Goal: Task Accomplishment & Management: Manage account settings

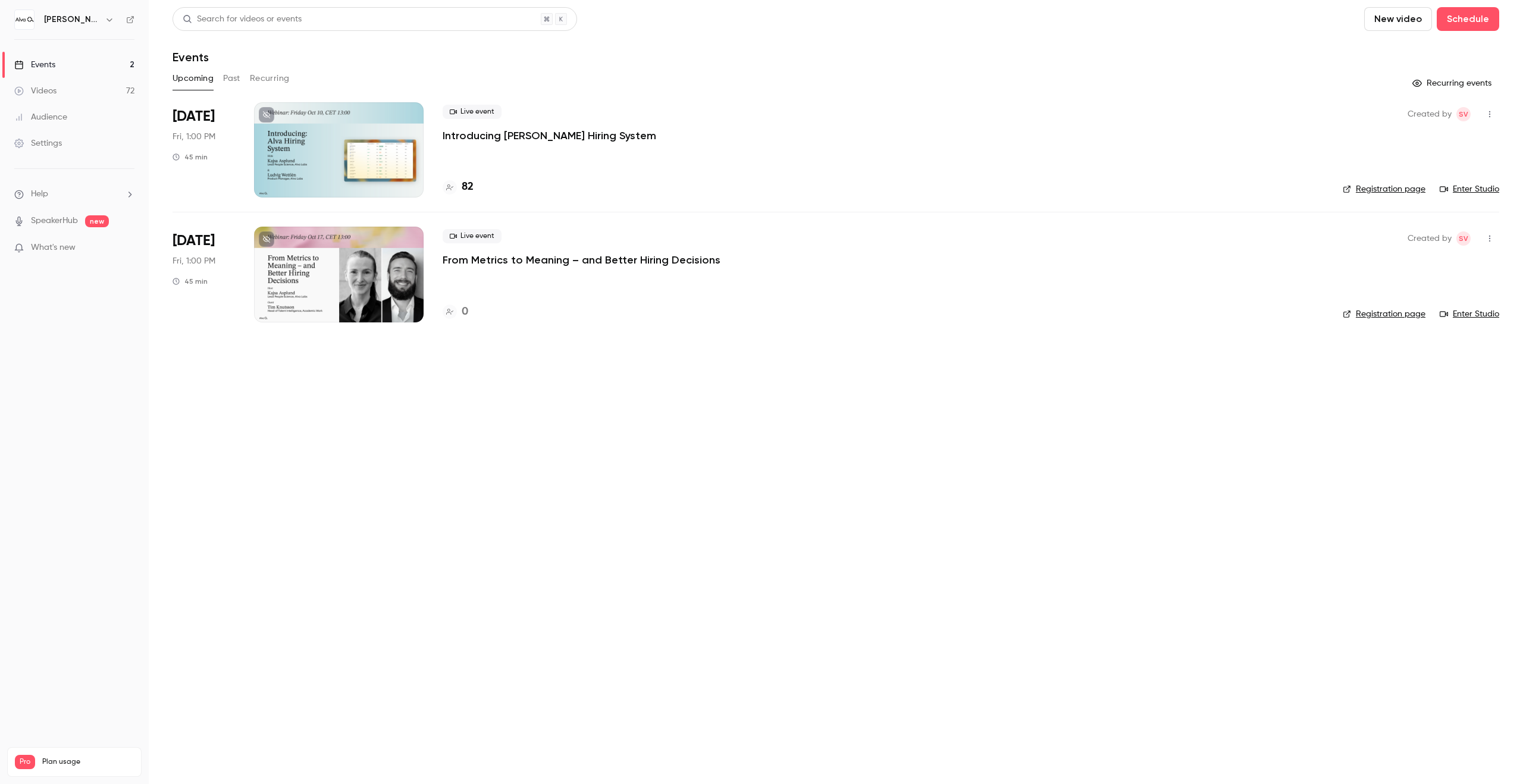
click at [267, 81] on button "Recurring" at bounding box center [270, 78] width 40 height 19
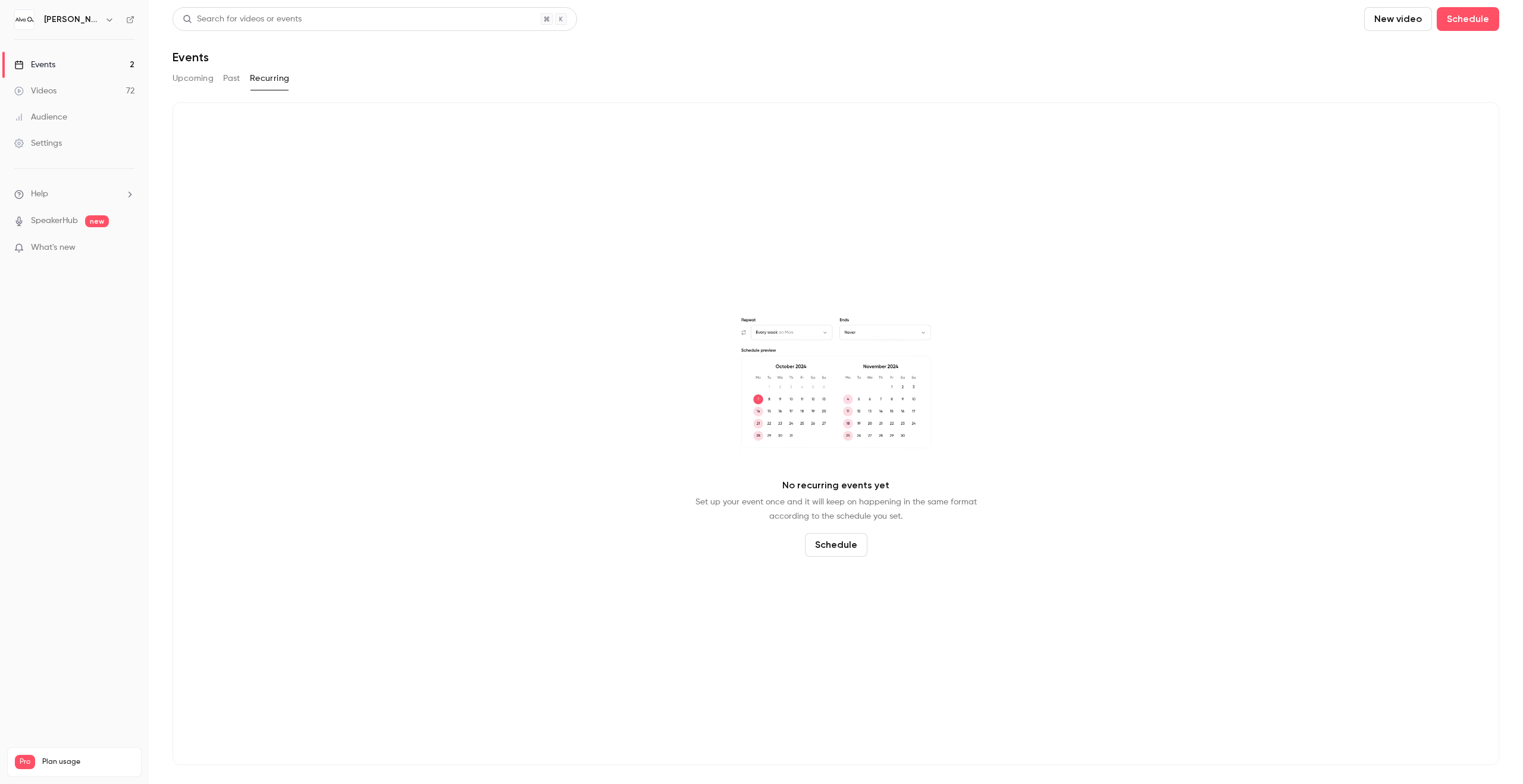
click at [104, 21] on icon "button" at bounding box center [109, 20] width 9 height 9
click at [69, 113] on span "Switch channel" at bounding box center [73, 109] width 60 height 12
click at [128, 89] on link "[PERSON_NAME][GEOGRAPHIC_DATA]" at bounding box center [104, 99] width 188 height 34
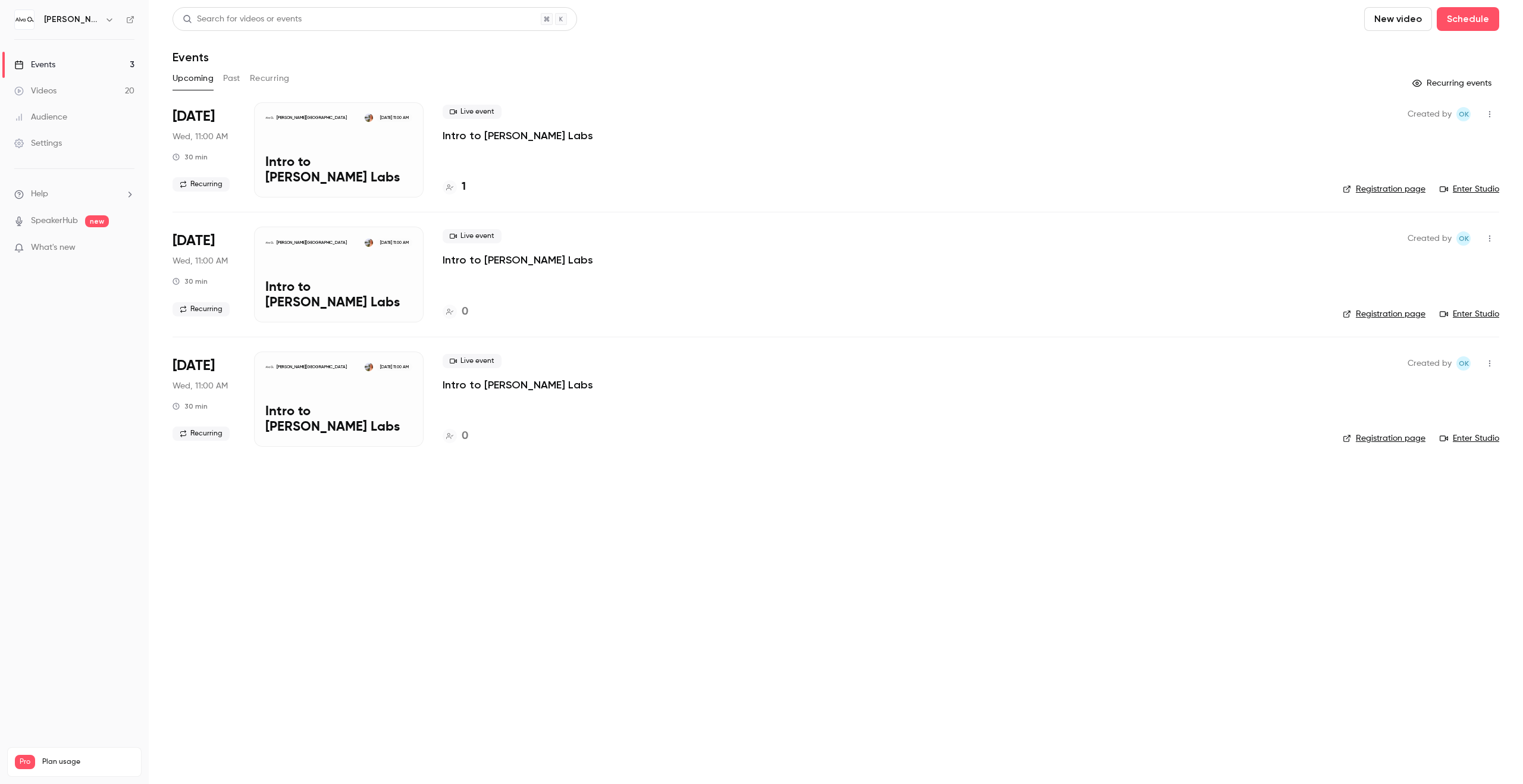
click at [278, 77] on button "Recurring" at bounding box center [270, 78] width 40 height 19
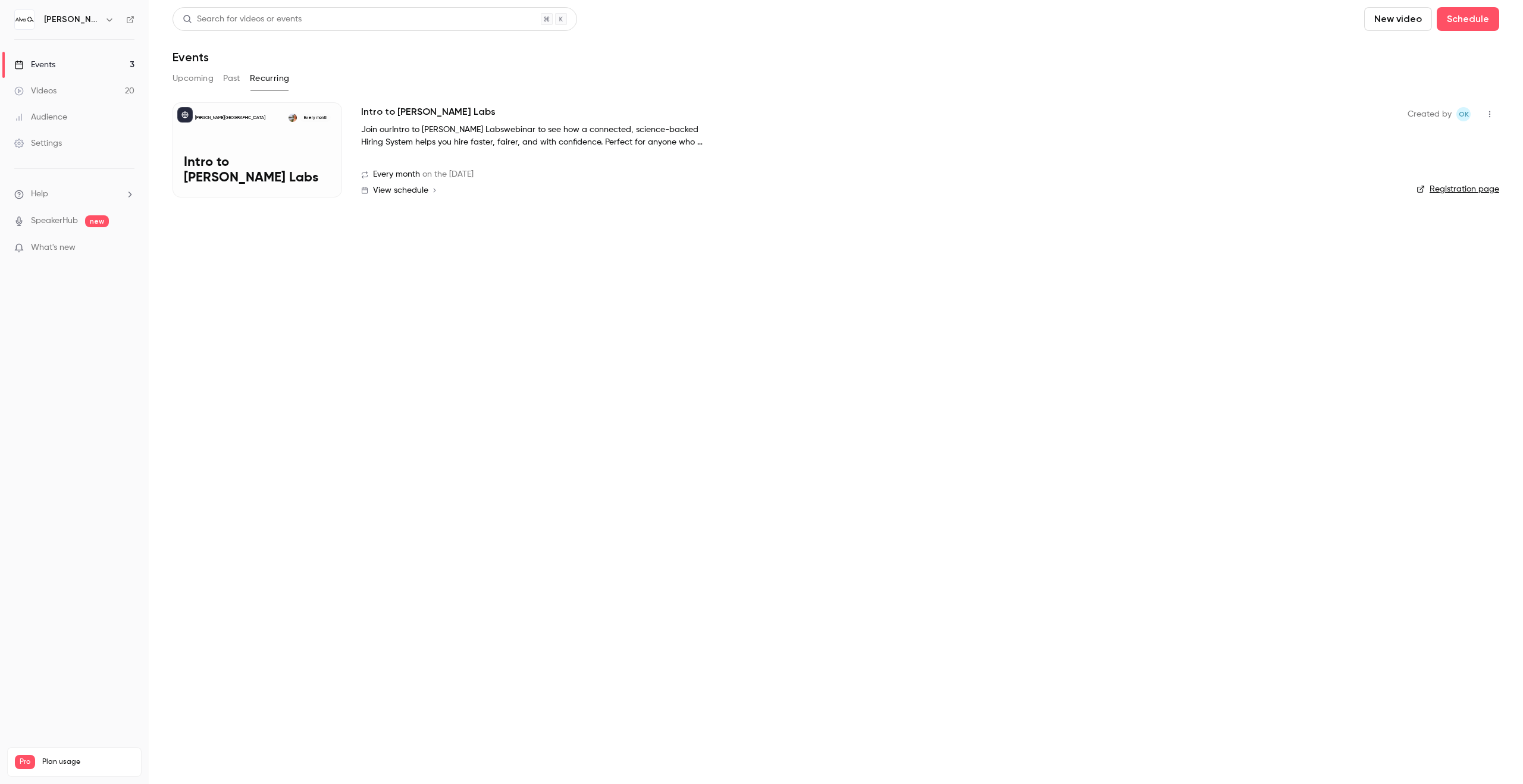
click at [264, 153] on div "[PERSON_NAME] Academy Every month Intro to [PERSON_NAME] Labs" at bounding box center [257, 149] width 169 height 95
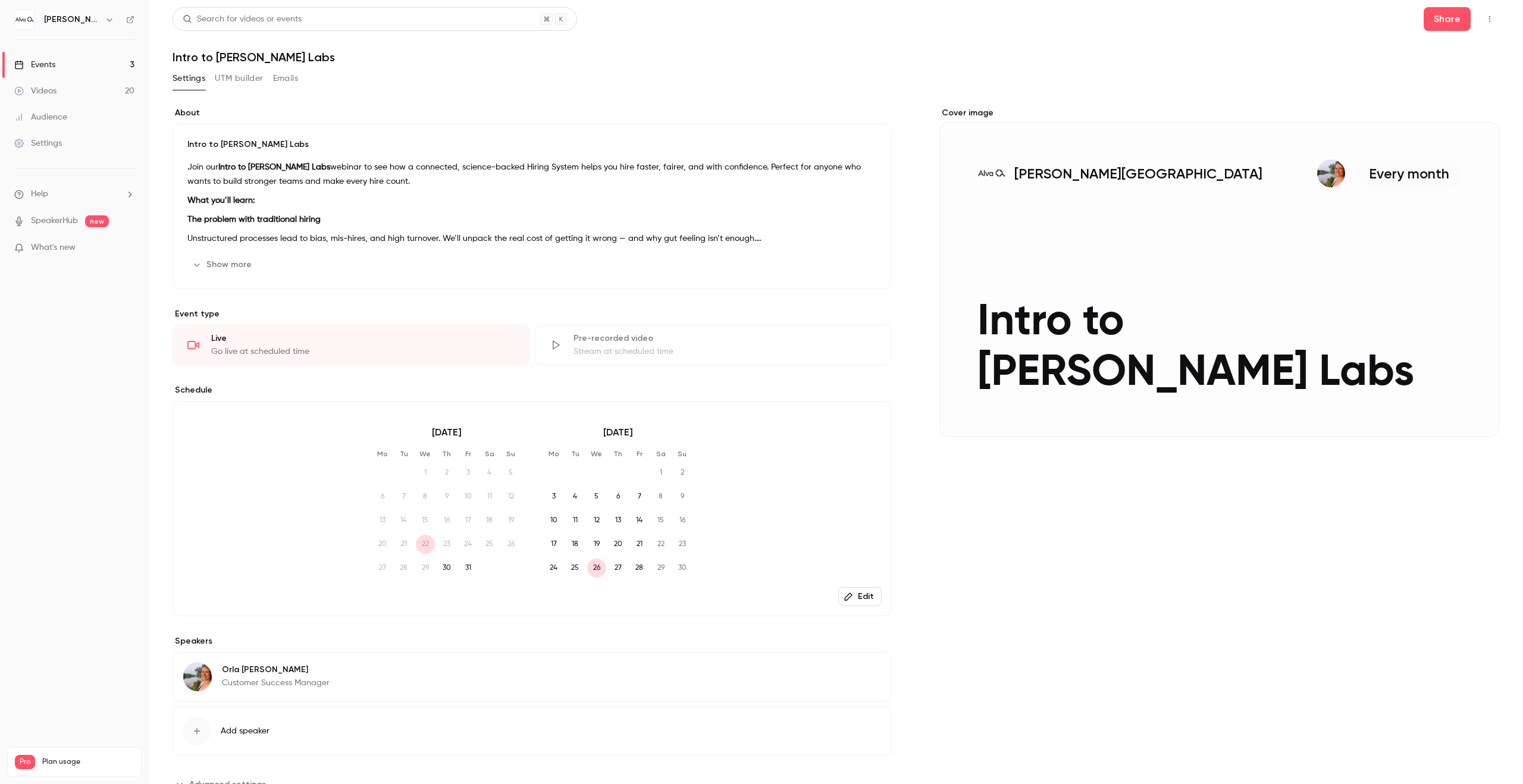
scroll to position [45, 0]
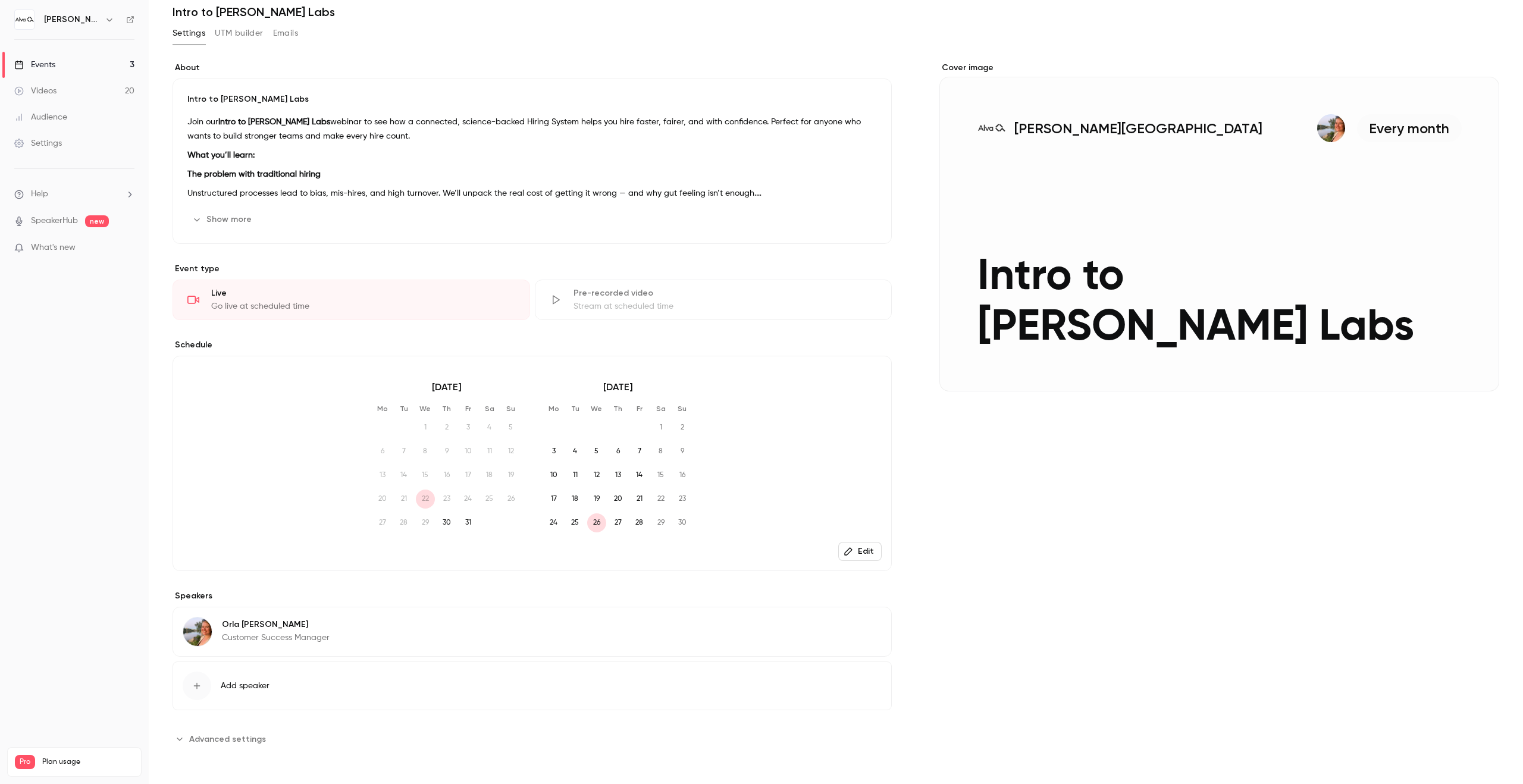
click at [225, 743] on span "Advanced settings" at bounding box center [227, 739] width 77 height 12
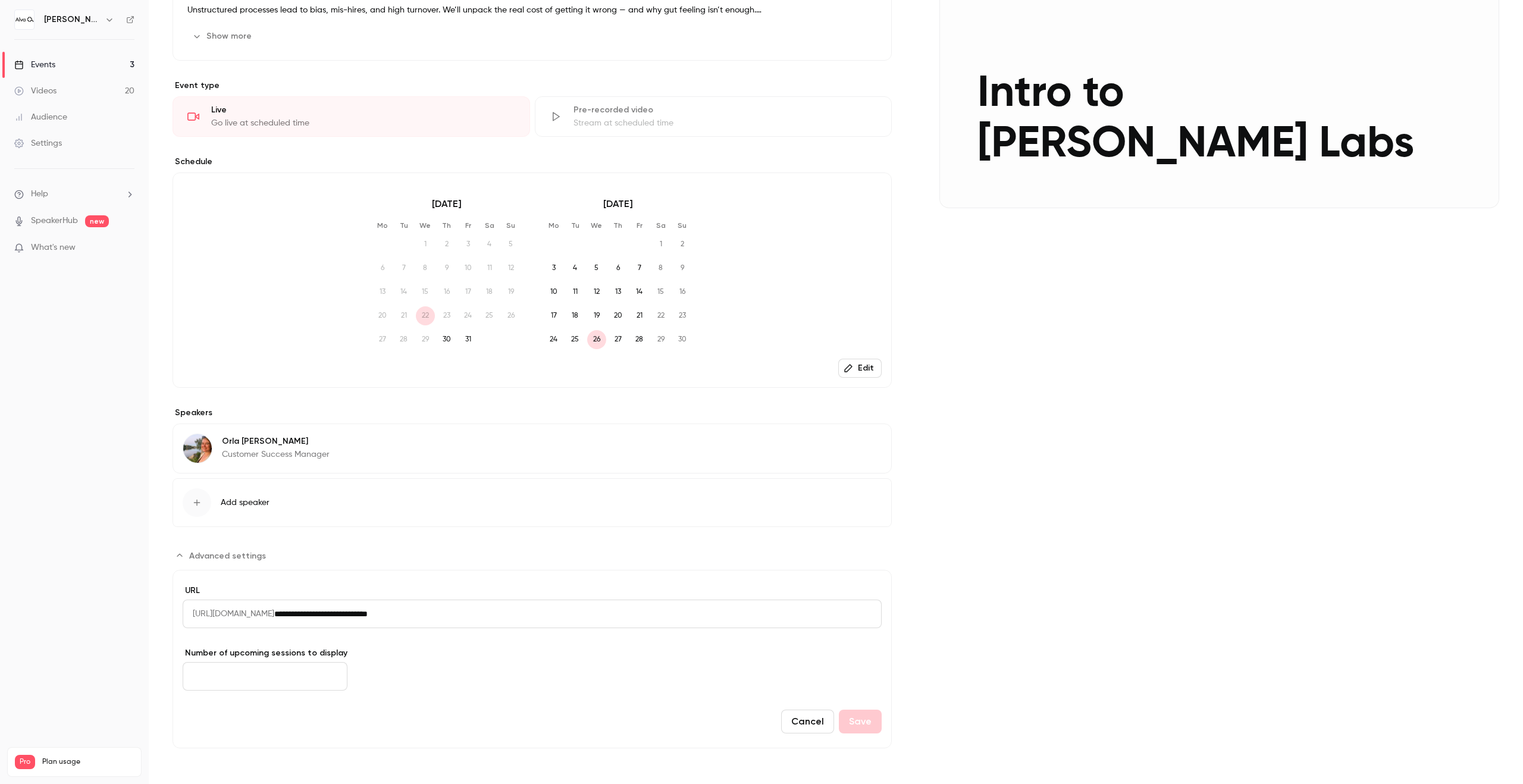
click at [299, 680] on input "*" at bounding box center [265, 676] width 165 height 28
click at [603, 697] on form "**********" at bounding box center [532, 659] width 719 height 178
click at [861, 374] on button "Edit" at bounding box center [859, 368] width 43 height 19
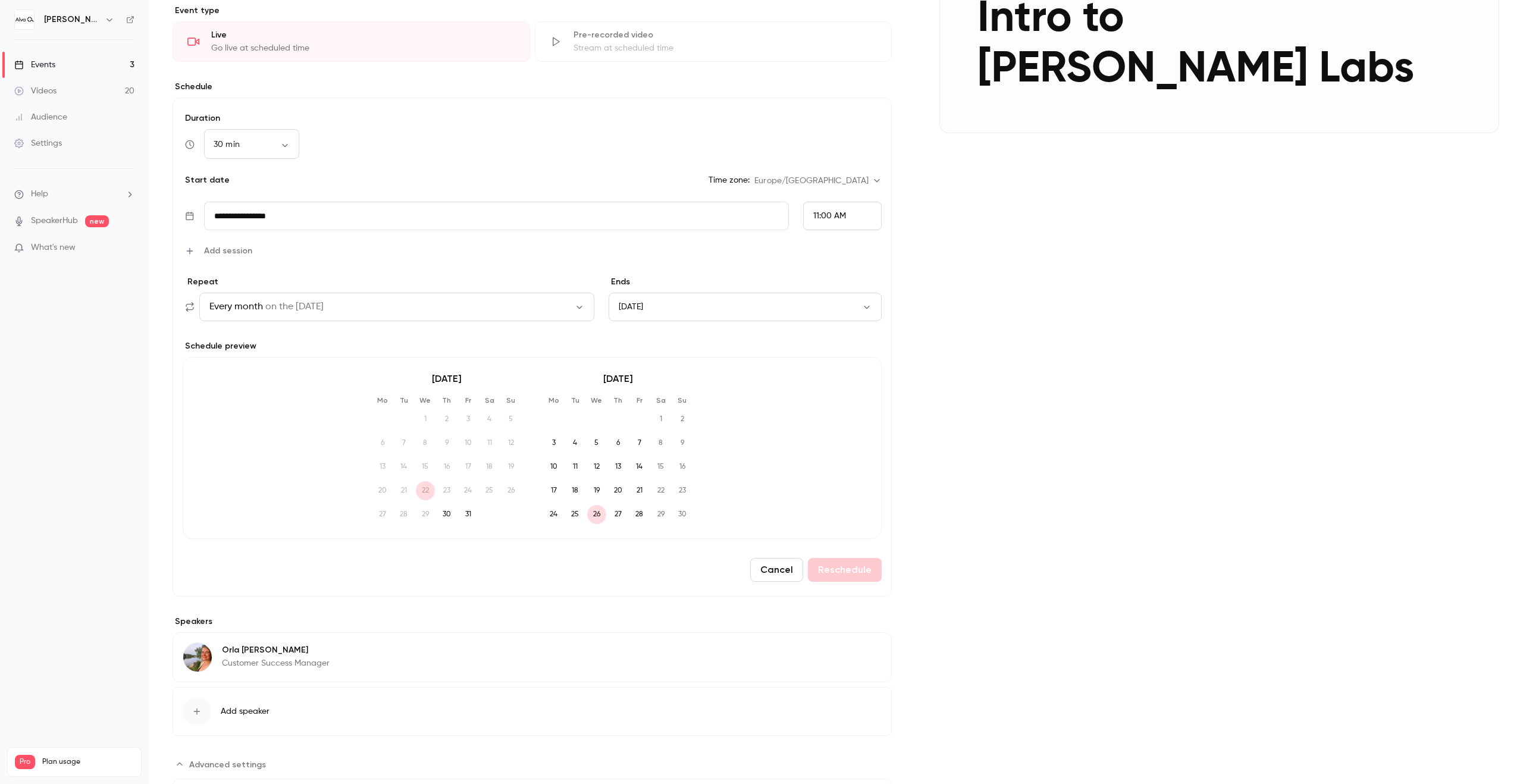
scroll to position [254, 0]
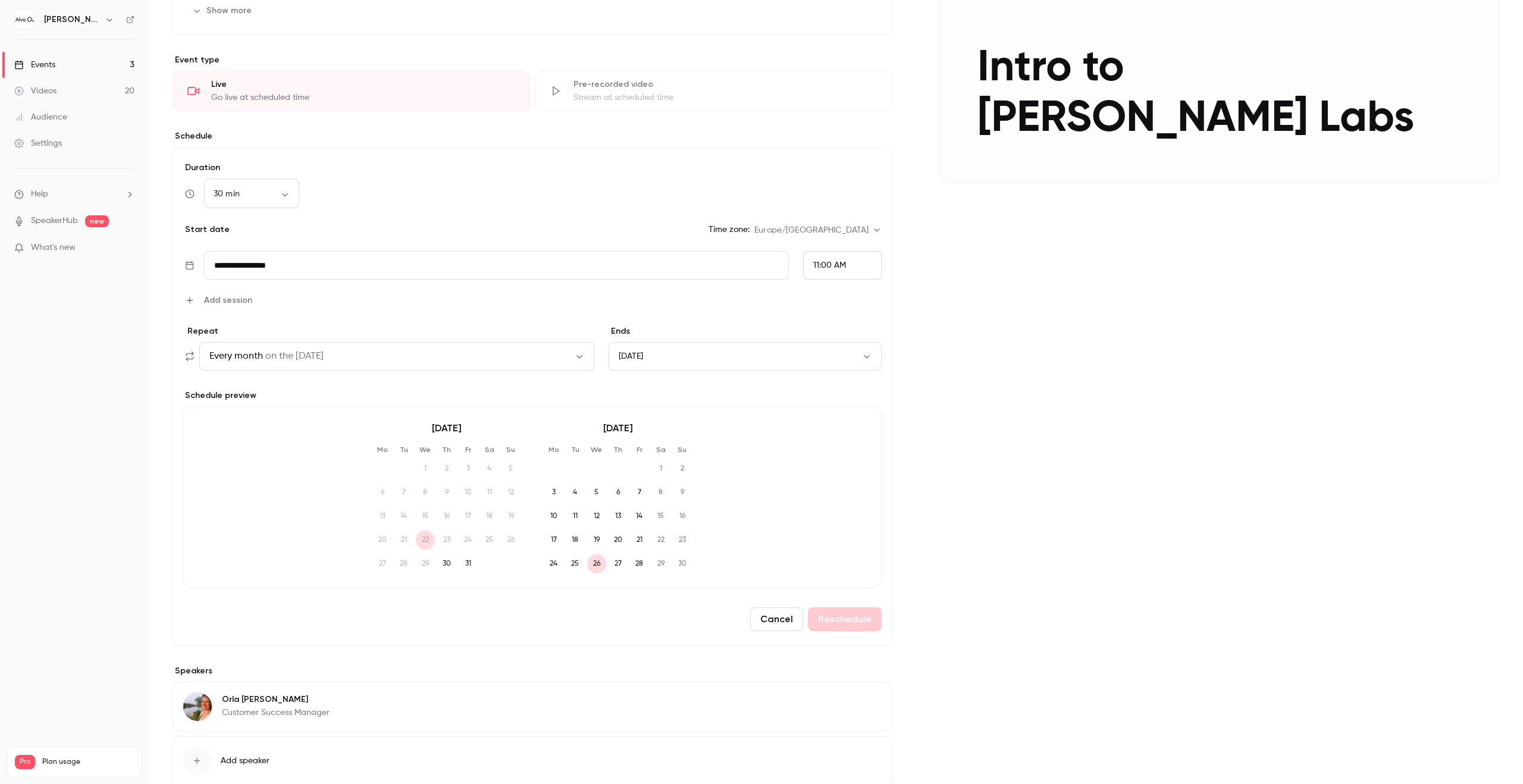
click at [759, 339] on div "Ends [DATE]" at bounding box center [745, 348] width 273 height 45
click at [756, 352] on button "[DATE]" at bounding box center [745, 356] width 273 height 28
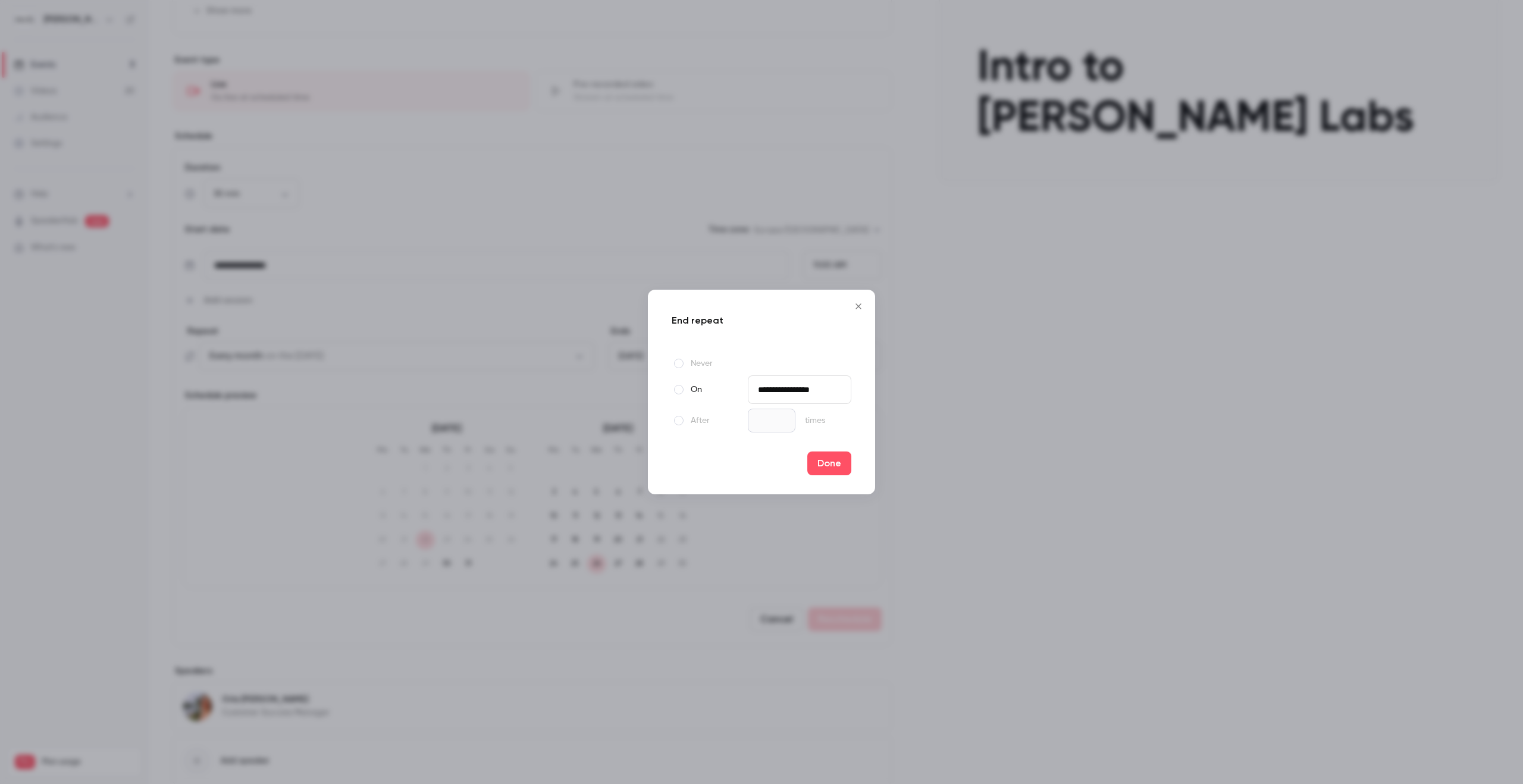
click at [683, 365] on label "Never" at bounding box center [708, 363] width 72 height 14
click at [836, 467] on button "Done" at bounding box center [830, 463] width 44 height 24
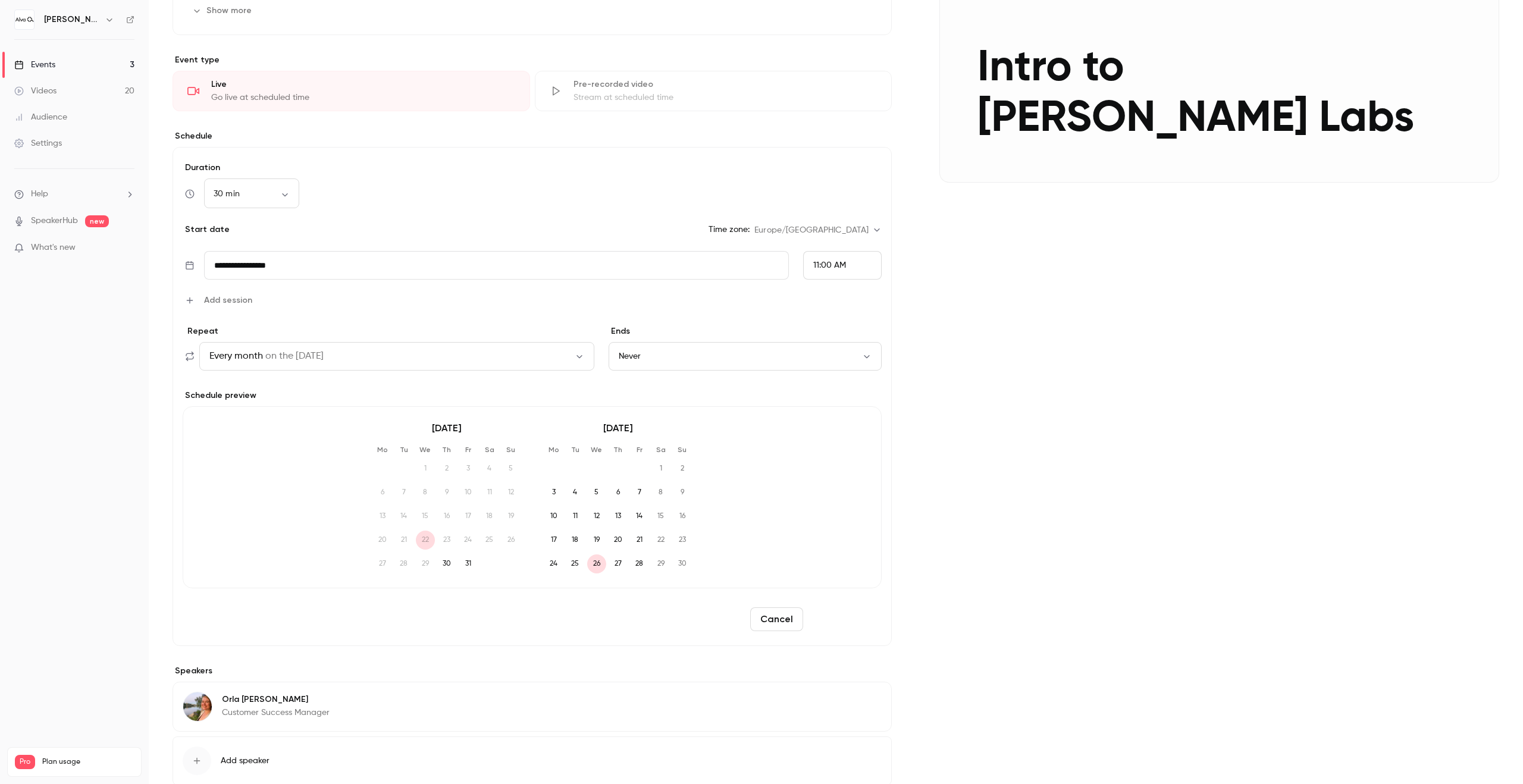
click at [840, 620] on button "Reschedule" at bounding box center [844, 619] width 74 height 24
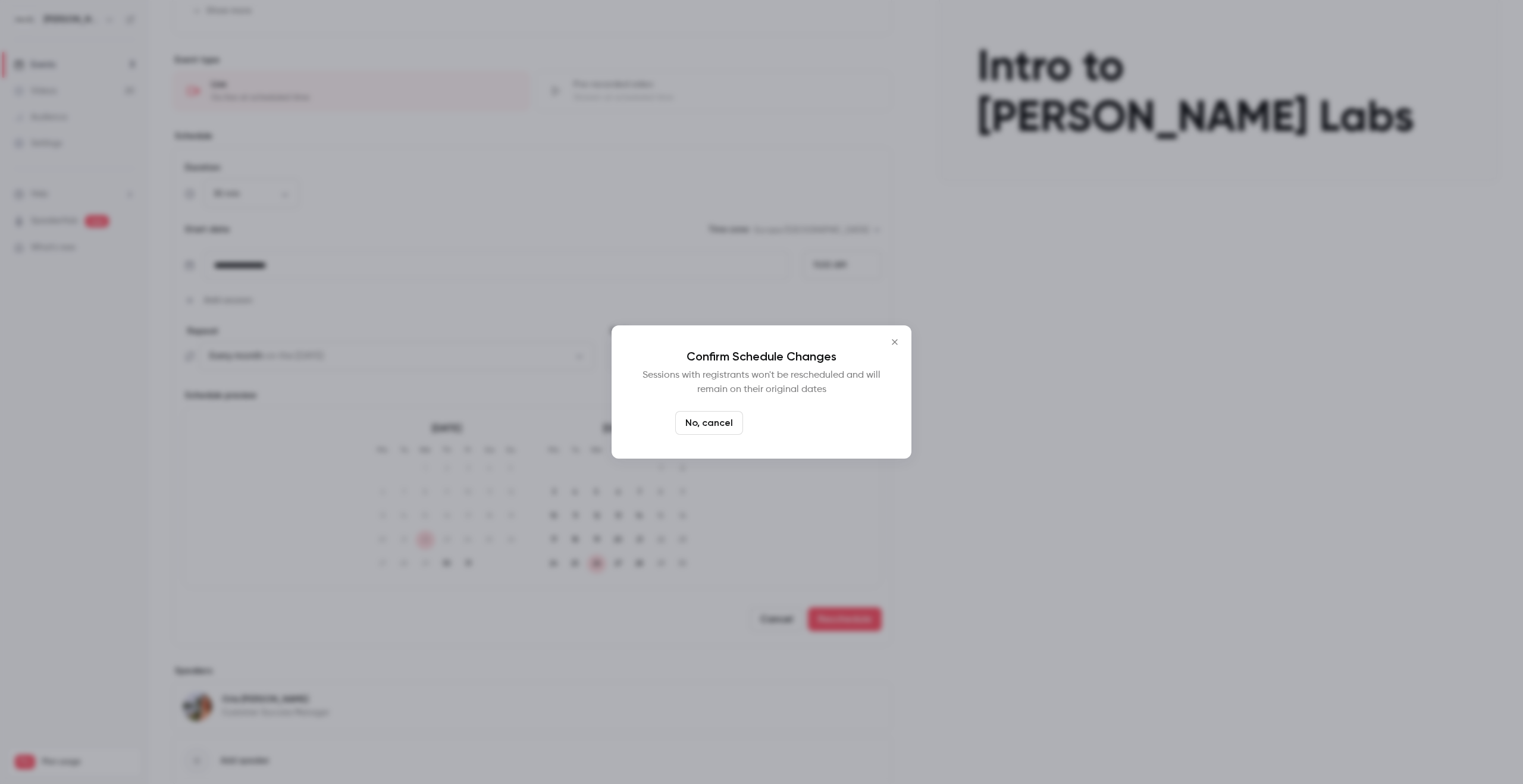
click at [816, 426] on button "Yes, reschedule it" at bounding box center [798, 423] width 101 height 24
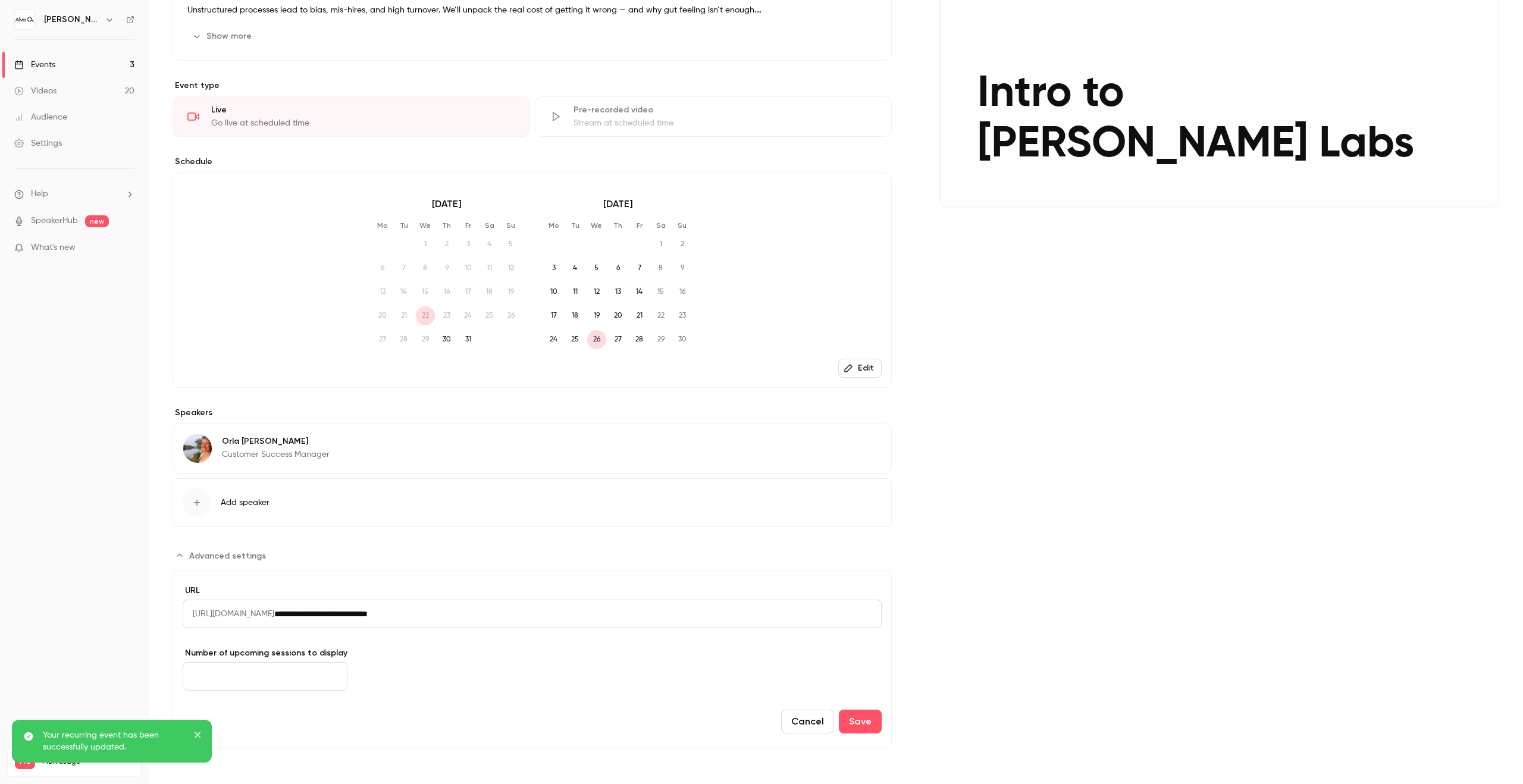
scroll to position [229, 0]
drag, startPoint x: 244, startPoint y: 682, endPoint x: 182, endPoint y: 678, distance: 62.1
click at [182, 678] on form "**********" at bounding box center [532, 659] width 719 height 178
type input "*"
click at [652, 691] on form "**********" at bounding box center [532, 659] width 719 height 178
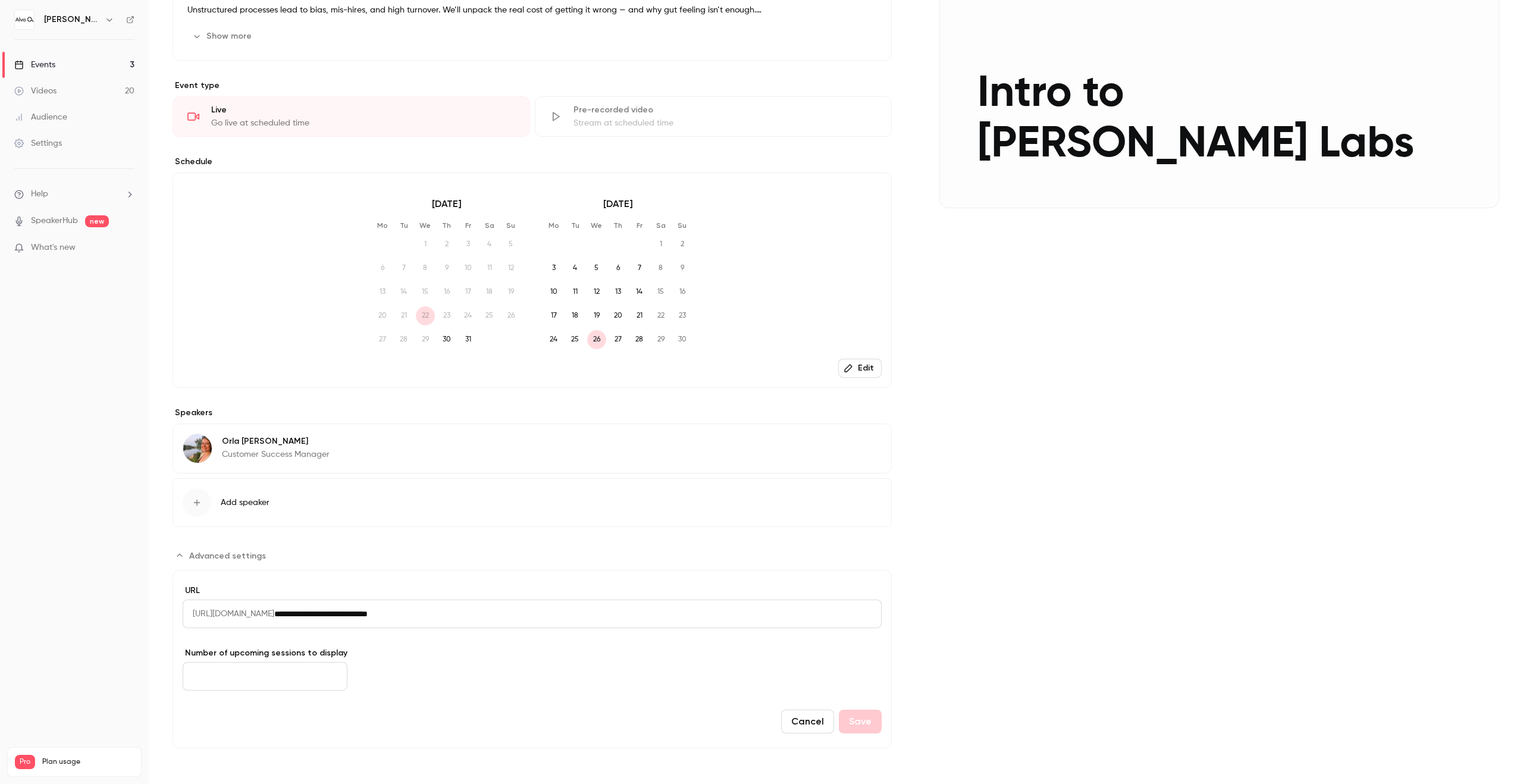
click at [858, 721] on div "Cancel Save" at bounding box center [532, 721] width 699 height 24
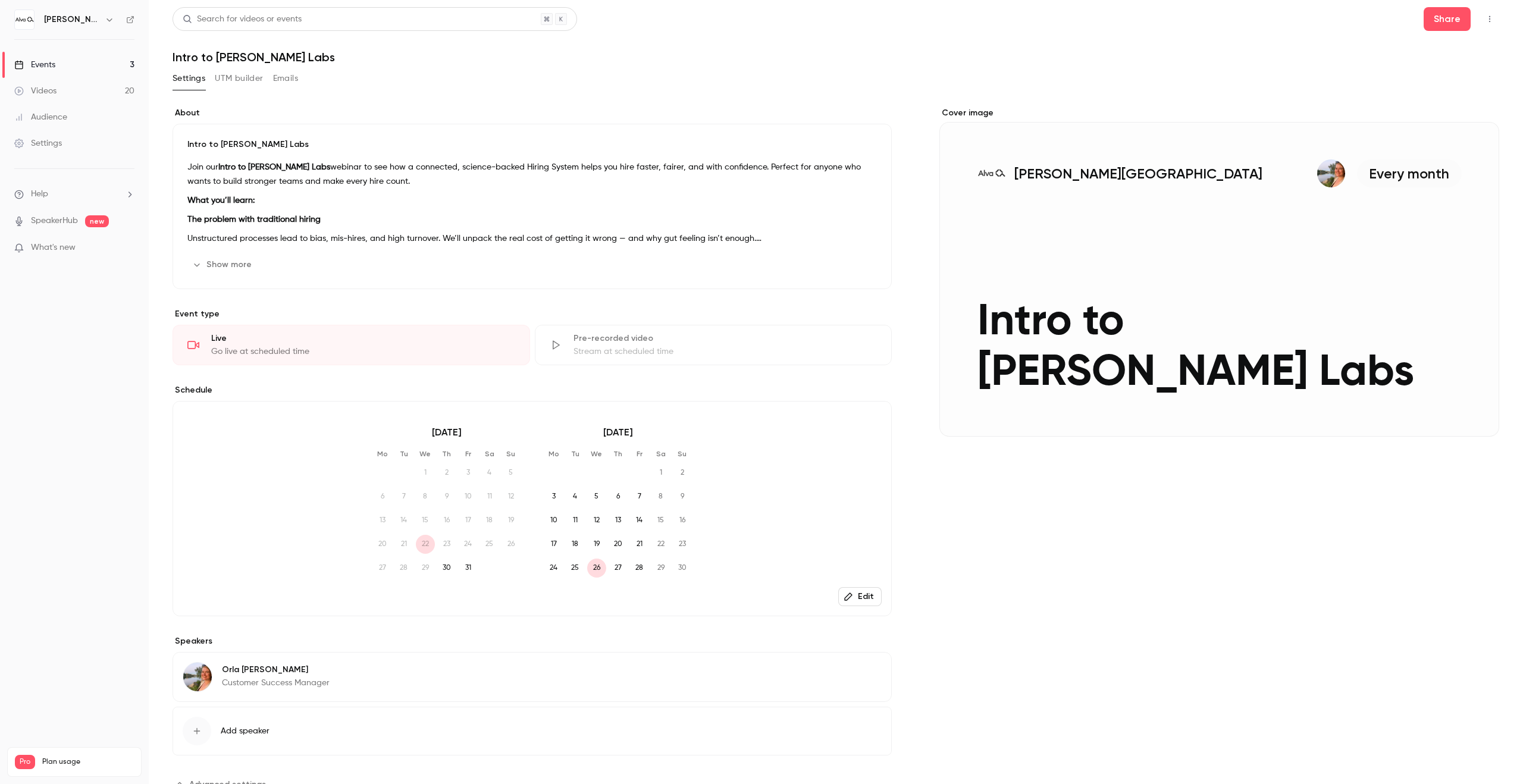
click at [82, 55] on link "Events 3" at bounding box center [74, 65] width 149 height 26
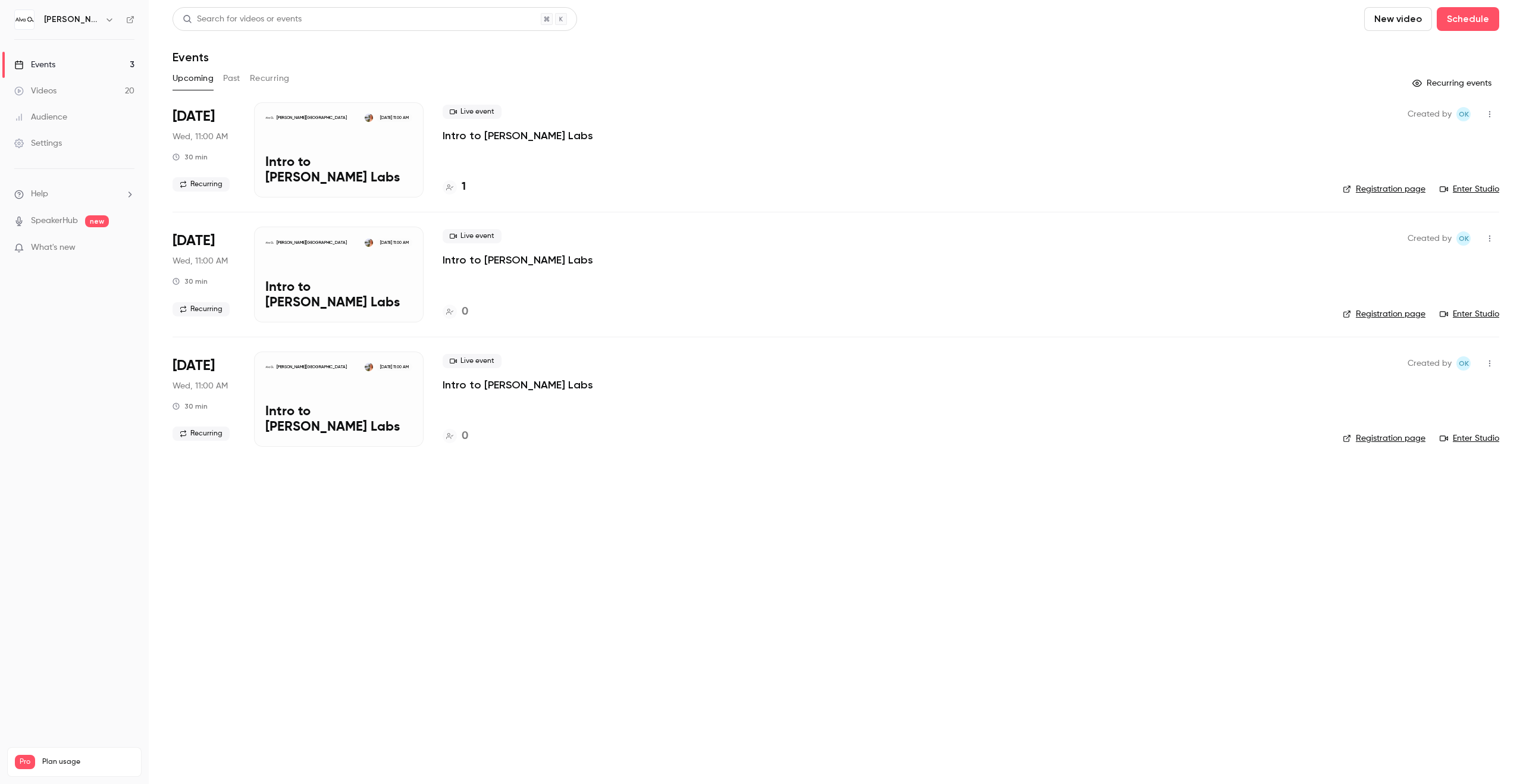
click at [261, 72] on button "Recurring" at bounding box center [270, 78] width 40 height 19
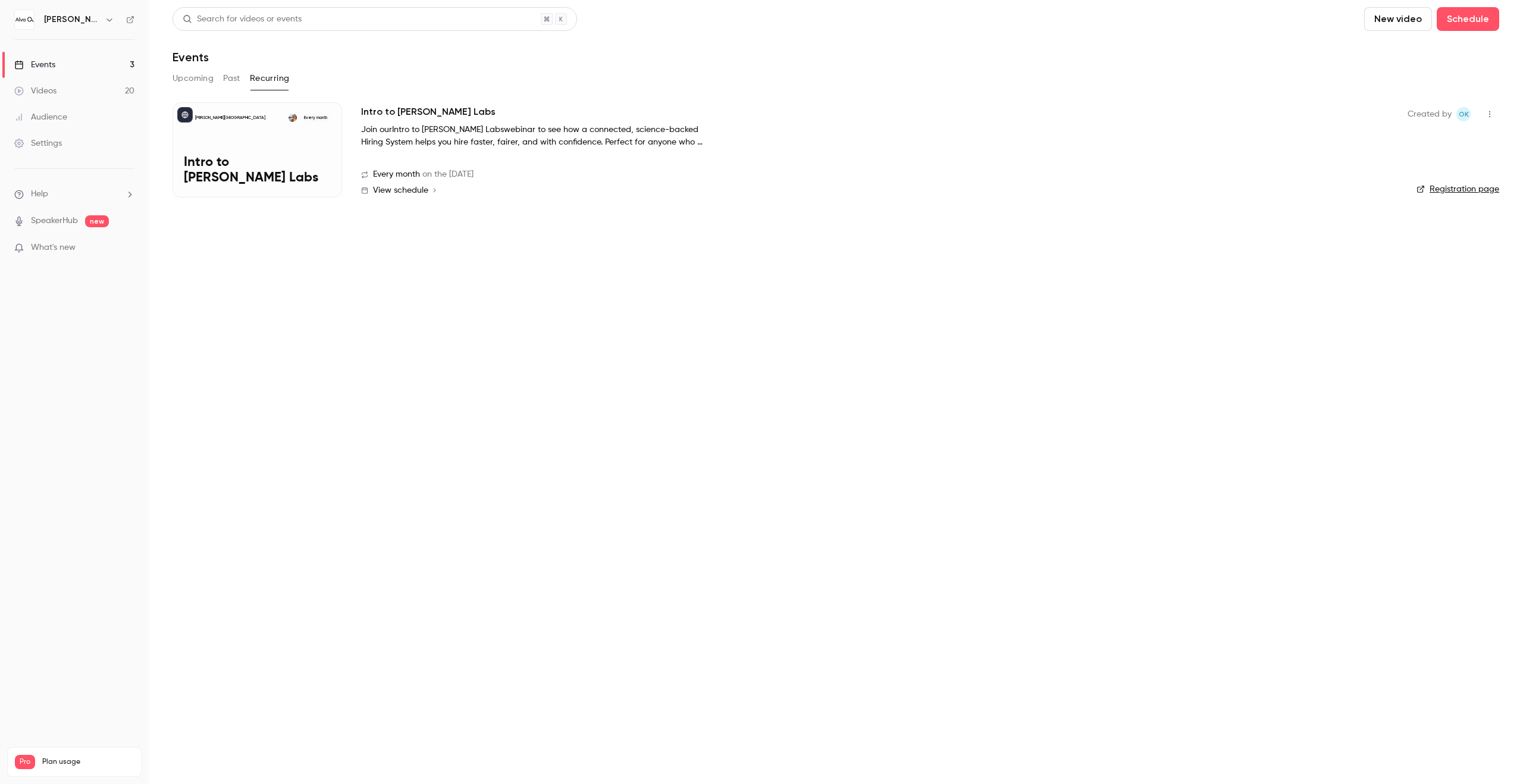
click at [285, 150] on div "[PERSON_NAME] Academy Every month Intro to [PERSON_NAME] Labs" at bounding box center [257, 149] width 169 height 95
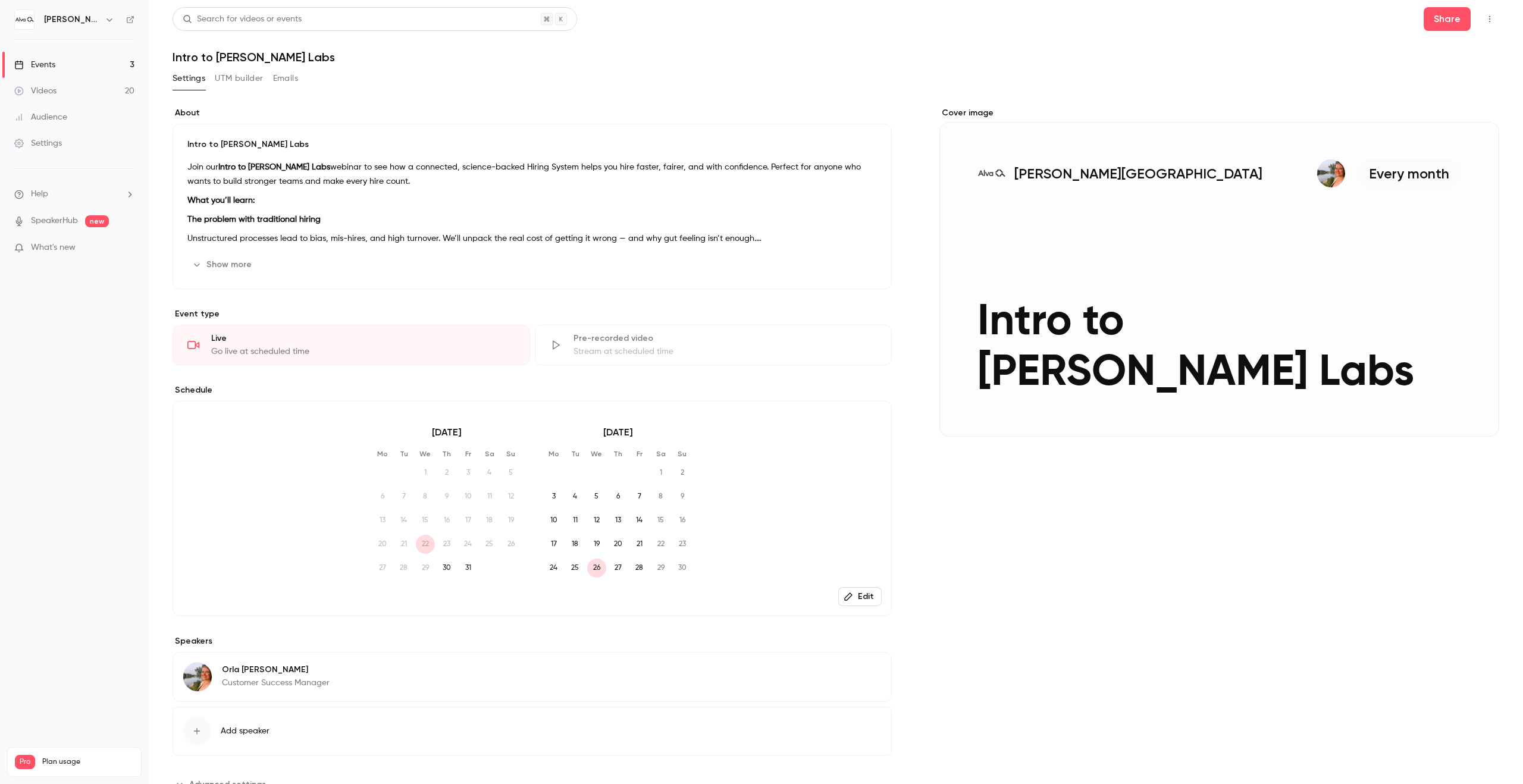
click at [291, 68] on div "Search for videos or events Share Intro to [PERSON_NAME] Labs Settings UTM buil…" at bounding box center [836, 414] width 1327 height 815
click at [288, 78] on button "Emails" at bounding box center [285, 78] width 25 height 19
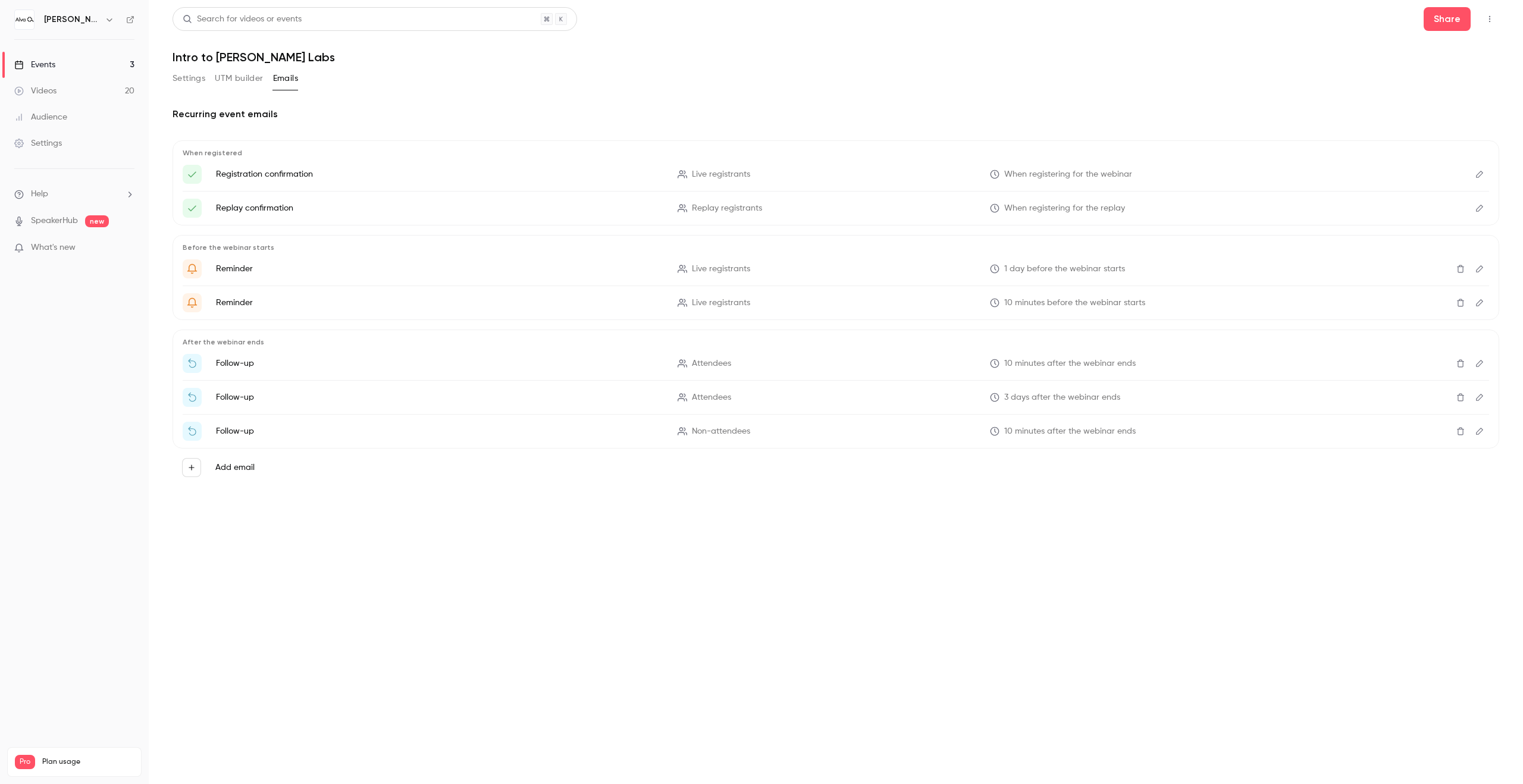
click at [180, 79] on button "Settings" at bounding box center [188, 78] width 33 height 19
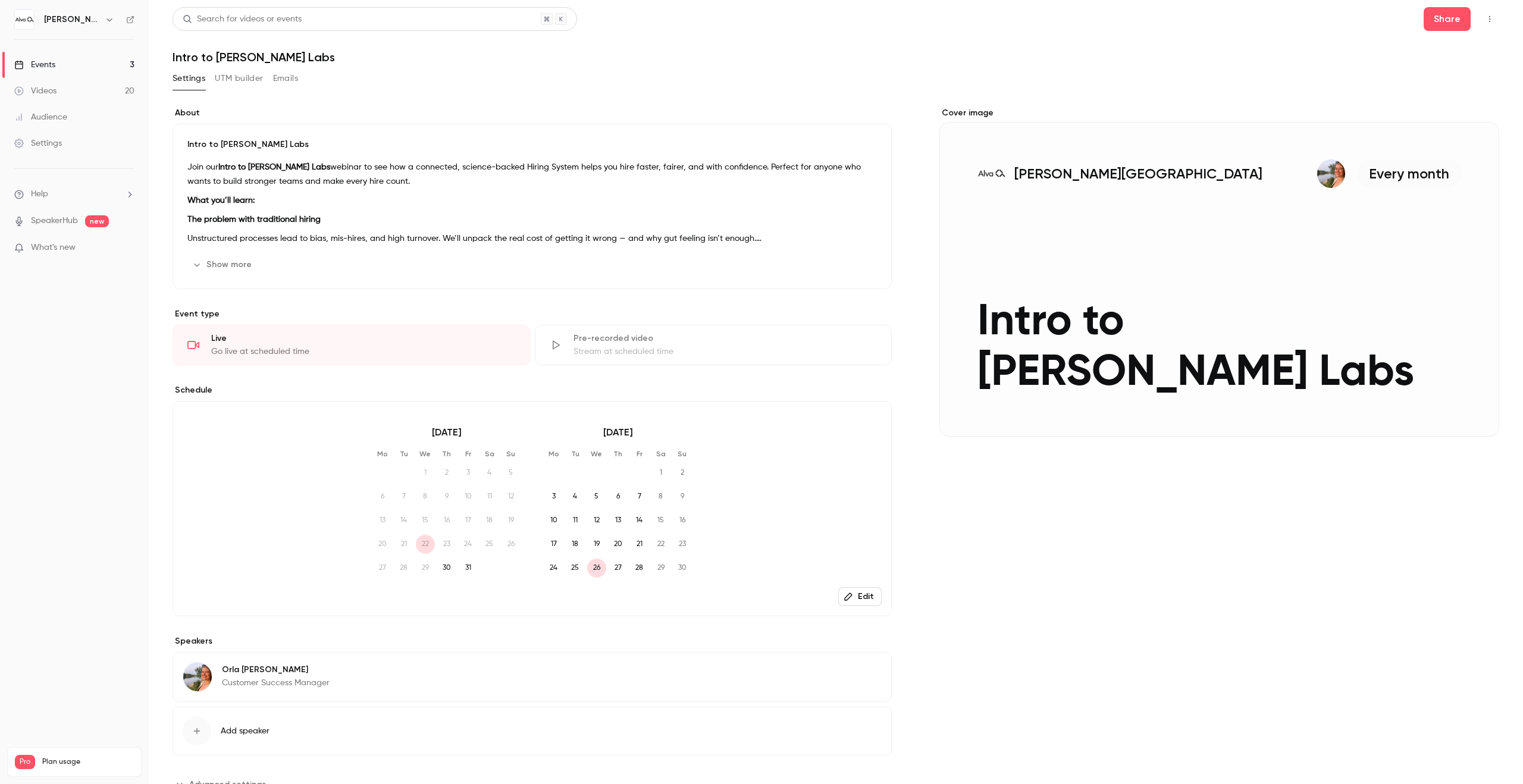
click at [101, 68] on link "Events 3" at bounding box center [74, 65] width 149 height 26
